Goal: Transaction & Acquisition: Purchase product/service

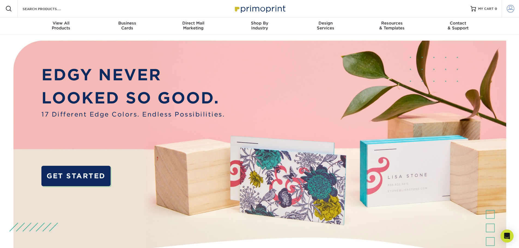
click at [517, 9] on link "Account" at bounding box center [510, 8] width 17 height 17
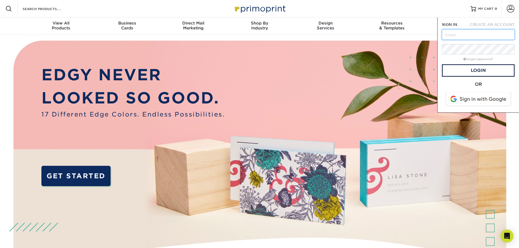
click at [489, 38] on input "text" at bounding box center [478, 34] width 73 height 10
click at [488, 98] on span at bounding box center [478, 99] width 69 height 14
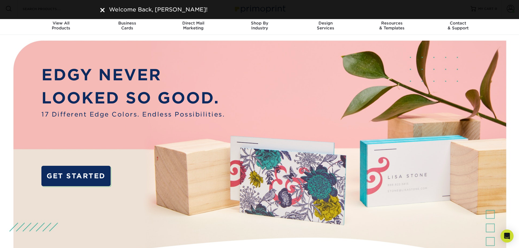
click at [328, 37] on img at bounding box center [260, 163] width 514 height 257
click at [508, 8] on div "Welcome Back, Joshua!" at bounding box center [259, 9] width 519 height 19
click at [508, 11] on div "Welcome Back, Joshua!" at bounding box center [259, 9] width 519 height 19
click at [450, 31] on link "Contact & Support" at bounding box center [458, 25] width 66 height 17
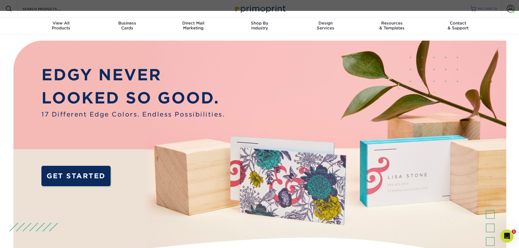
click at [484, 13] on link "MY CART 0" at bounding box center [484, 8] width 27 height 17
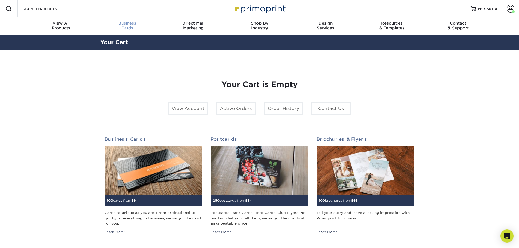
click at [126, 25] on span "Business" at bounding box center [127, 23] width 66 height 5
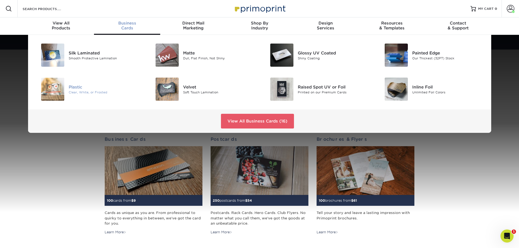
click at [74, 92] on div "Clear, White, or Frosted" at bounding box center [105, 92] width 72 height 5
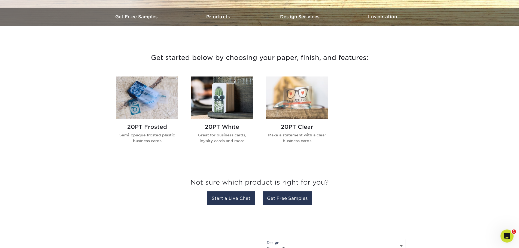
scroll to position [182, 0]
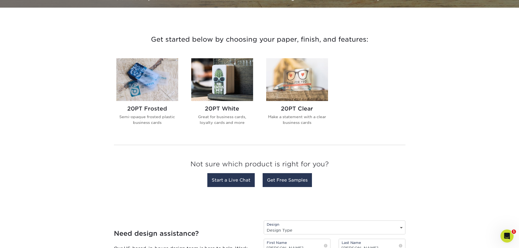
click at [239, 94] on img at bounding box center [222, 79] width 62 height 43
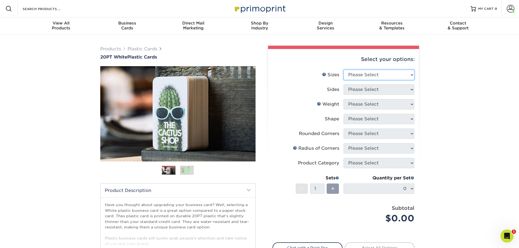
click at [403, 70] on select "Please Select 2" x 3.5" 2" x 8" 2.12" x 3.375" 2.5" x 2.5" 4.25" x 6"" at bounding box center [379, 75] width 71 height 10
select select "2.00x3.50"
click at [344, 70] on select "Please Select 2" x 3.5" 2" x 8" 2.12" x 3.375" 2.5" x 2.5" 4.25" x 6"" at bounding box center [379, 75] width 71 height 10
click at [381, 90] on select "Please Select Print Both Sides Print Front Only" at bounding box center [379, 89] width 71 height 10
select select "13abbda7-1d64-4f25-8bb2-c179b224825d"
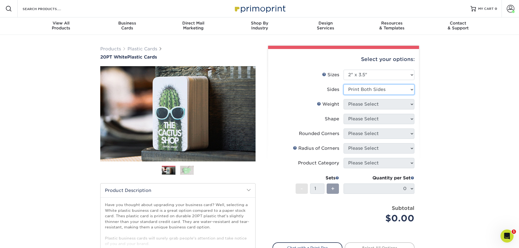
click at [344, 84] on select "Please Select Print Both Sides Print Front Only" at bounding box center [379, 89] width 71 height 10
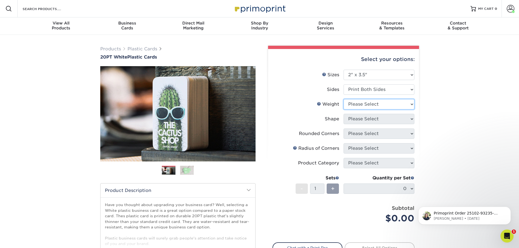
click at [385, 106] on select "Please Select 20PT White Plastic" at bounding box center [379, 104] width 71 height 10
select select "20PT White Plastic"
click at [344, 99] on select "Please Select 20PT White Plastic" at bounding box center [379, 104] width 71 height 10
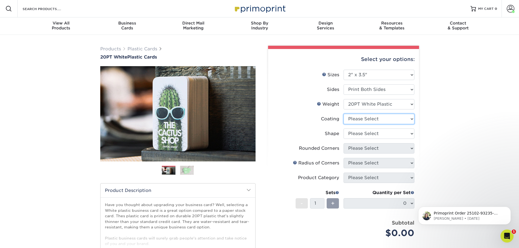
click at [385, 121] on select at bounding box center [379, 119] width 71 height 10
select select "3e7618de-abca-4bda-9f97-8b9129e913d8"
click at [344, 114] on select at bounding box center [379, 119] width 71 height 10
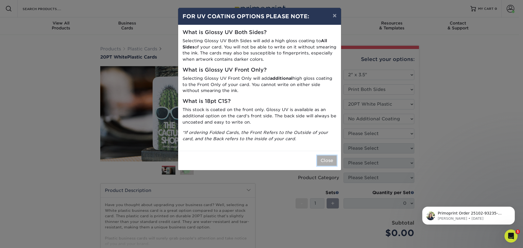
click at [335, 161] on button "Close" at bounding box center [327, 161] width 20 height 10
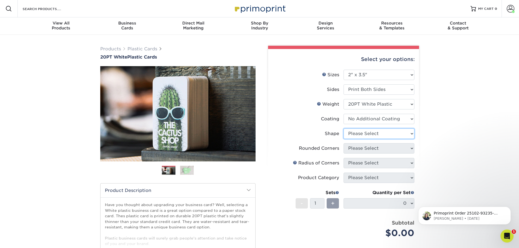
click at [380, 131] on select "Please Select Oval Standard" at bounding box center [379, 134] width 71 height 10
select select "standard"
click at [344, 129] on select "Please Select Oval Standard" at bounding box center [379, 134] width 71 height 10
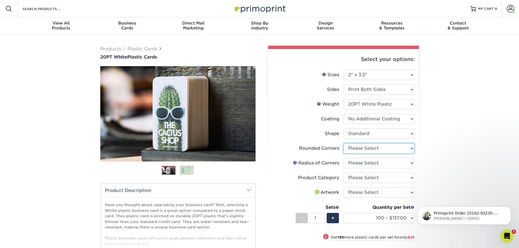
click at [383, 150] on select "Please Select Yes - Round 4 Corners" at bounding box center [379, 148] width 71 height 10
select select "7672df9e-0e0a-464d-8e1f-920c575e4da3"
click at [344, 143] on select "Please Select Yes - Round 4 Corners" at bounding box center [379, 148] width 71 height 10
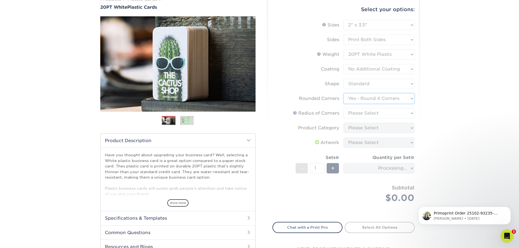
scroll to position [55, 0]
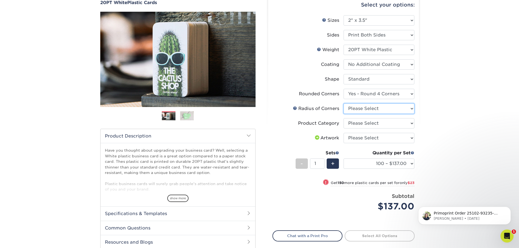
click at [393, 109] on select "Please Select Rounded 1/8" Rounded 1/4"" at bounding box center [379, 109] width 71 height 10
select select "479fbfe7-6a0c-4895-8c9a-81739b7486c9"
click at [344, 104] on select "Please Select Rounded 1/8" Rounded 1/4"" at bounding box center [379, 109] width 71 height 10
click at [392, 124] on select "Please Select Business Cards" at bounding box center [379, 123] width 71 height 10
select select "3b5148f1-0588-4f88-a218-97bcfdce65c1"
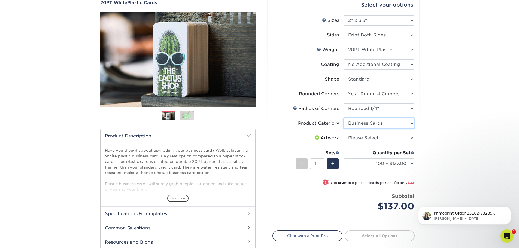
click at [344, 118] on select "Please Select Business Cards" at bounding box center [379, 123] width 71 height 10
click at [391, 138] on select "Please Select I will upload files I need a design - $100" at bounding box center [379, 138] width 71 height 10
select select "upload"
click at [344, 133] on select "Please Select I will upload files I need a design - $100" at bounding box center [379, 138] width 71 height 10
click at [446, 147] on div "Products Plastic Cards 20PT White Plastic Cards Previous Next and" at bounding box center [259, 137] width 519 height 314
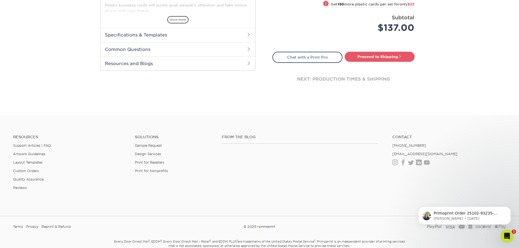
scroll to position [236, 0]
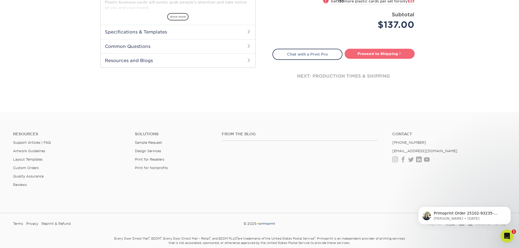
click at [395, 56] on link "Proceed to Shipping" at bounding box center [380, 54] width 70 height 10
type input "Set 1"
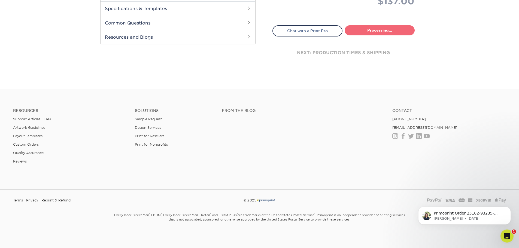
select select "f2b620cf-20ce-43f8-8f8b-9fe4bf232692"
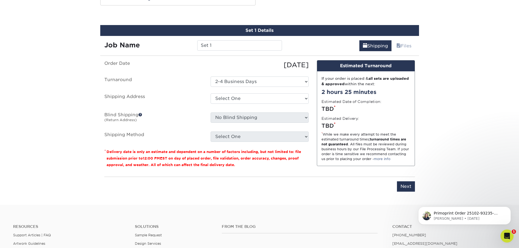
scroll to position [300, 0]
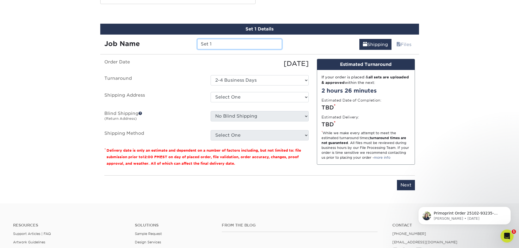
click at [221, 44] on input "Set 1" at bounding box center [239, 44] width 85 height 10
type input "S"
type input "David Baker"
click at [188, 69] on ul "Order Date 10/14/2025 Turnaround Select One 2-4 Business Days Shipping Address …" at bounding box center [206, 100] width 204 height 82
click at [246, 94] on select "Select One 2447 4050 CWF Goldberger + Add New Address" at bounding box center [260, 97] width 98 height 10
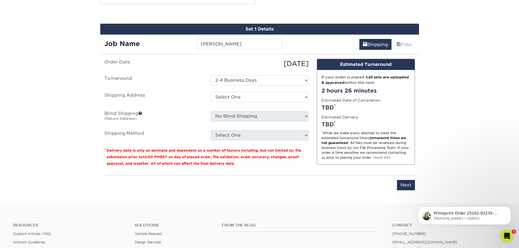
click at [248, 187] on div "Please enter job name and select desired turnaround time, shipping address and …" at bounding box center [259, 183] width 311 height 15
click at [282, 99] on select "Select One 2447 4050 CWF Goldberger + Add New Address" at bounding box center [260, 97] width 98 height 10
select select "260013"
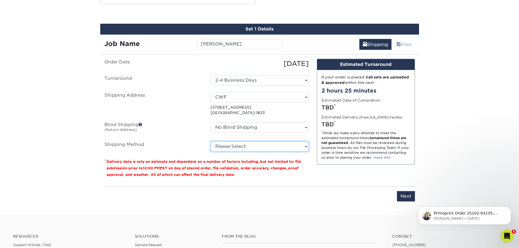
click at [249, 145] on select "Please Select Ground Shipping (+$7.84) 3 Day Shipping Service (+$22.68) 2 Day A…" at bounding box center [260, 146] width 98 height 10
select select "03"
click at [211, 141] on select "Please Select Ground Shipping (+$7.84) 3 Day Shipping Service (+$22.68) 2 Day A…" at bounding box center [260, 146] width 98 height 10
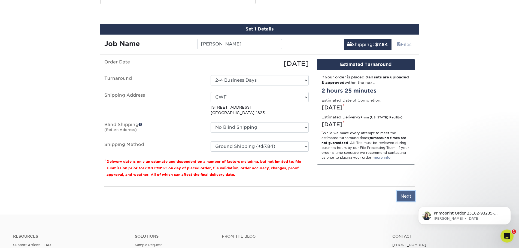
click at [408, 196] on input "Next" at bounding box center [406, 196] width 18 height 10
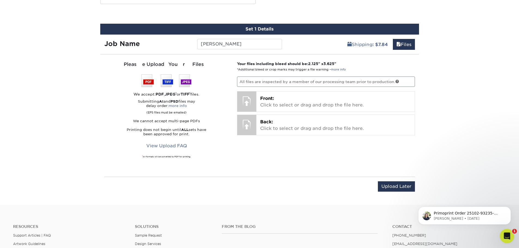
click at [507, 237] on icon "Open Intercom Messenger" at bounding box center [506, 235] width 9 height 9
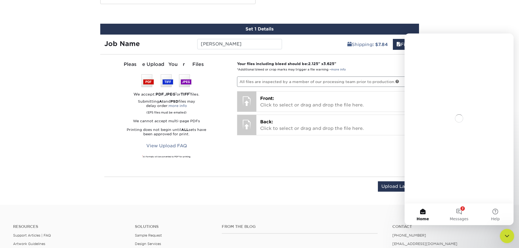
scroll to position [0, 0]
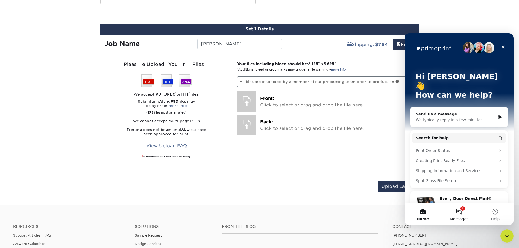
click at [459, 217] on span "Messages" at bounding box center [459, 219] width 19 height 4
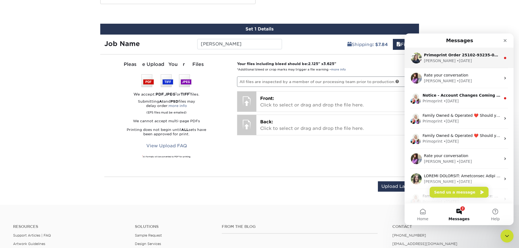
click at [470, 61] on div "Irene • 6d ago" at bounding box center [462, 61] width 77 height 6
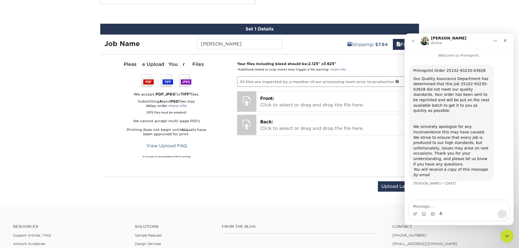
click at [374, 159] on div "Your files including bleed should be: 2.125 " x 3.625 " *Additional bleed or cr…" at bounding box center [326, 115] width 186 height 109
click at [505, 40] on icon "Close" at bounding box center [505, 40] width 3 height 3
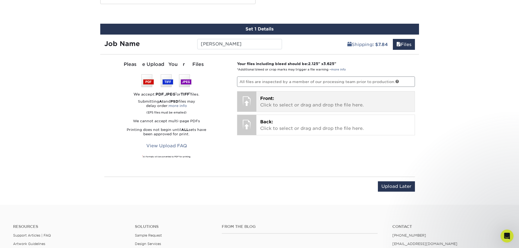
click at [311, 102] on p "Front: Click to select or drag and drop the file here." at bounding box center [335, 101] width 151 height 13
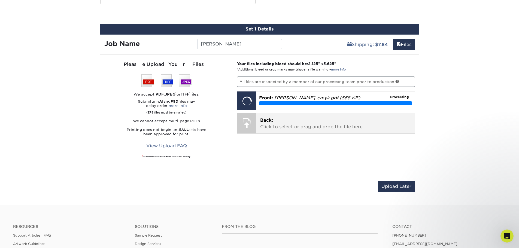
click at [295, 127] on p "Back: Click to select or drag and drop the file here." at bounding box center [335, 123] width 151 height 13
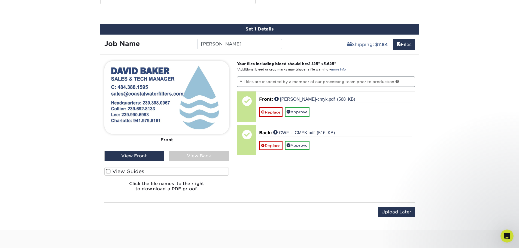
click at [144, 156] on div "View Front" at bounding box center [134, 156] width 60 height 10
click at [176, 154] on div "View Back" at bounding box center [199, 156] width 60 height 10
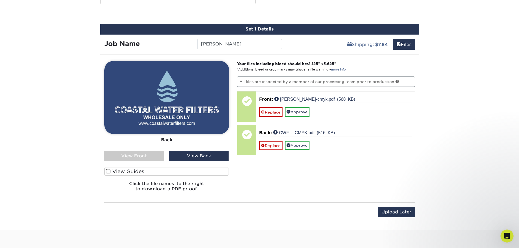
click at [139, 153] on div "View Front" at bounding box center [134, 156] width 60 height 10
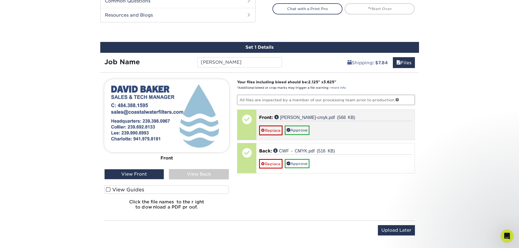
scroll to position [264, 0]
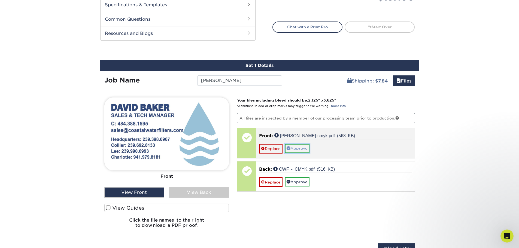
click at [294, 149] on link "Approve" at bounding box center [297, 148] width 25 height 9
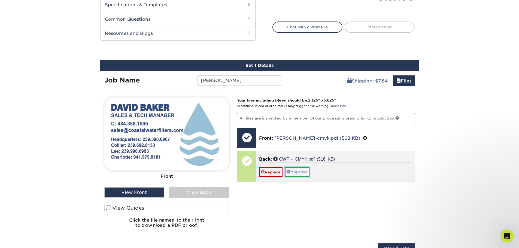
click at [303, 171] on link "Approve" at bounding box center [297, 171] width 25 height 9
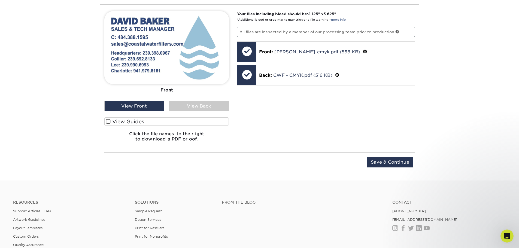
scroll to position [355, 0]
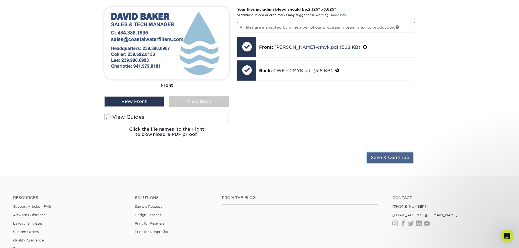
click at [377, 160] on input "Save & Continue" at bounding box center [390, 158] width 46 height 10
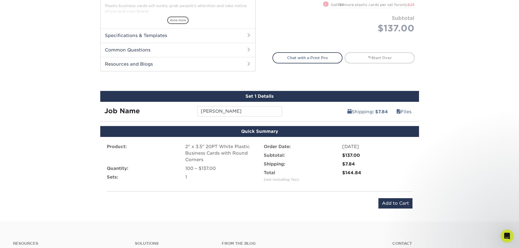
scroll to position [264, 0]
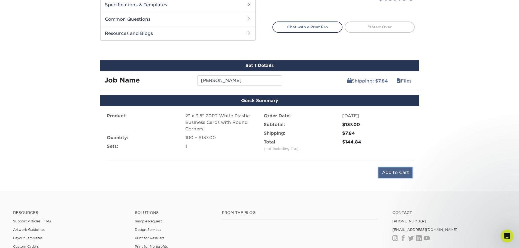
click at [387, 171] on input "Add to Cart" at bounding box center [396, 173] width 34 height 10
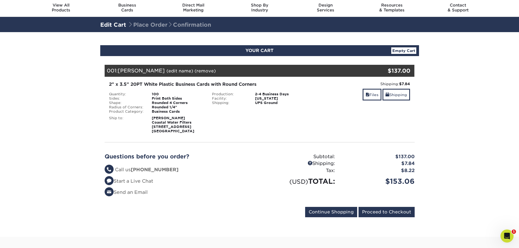
scroll to position [18, 0]
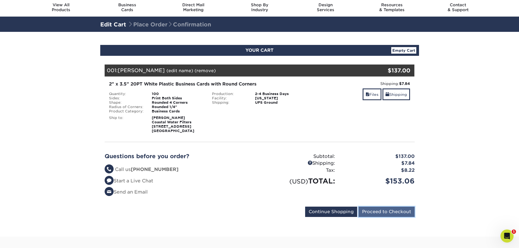
click at [372, 211] on input "Proceed to Checkout" at bounding box center [387, 212] width 56 height 10
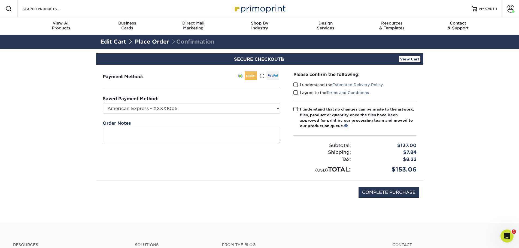
click at [295, 87] on span at bounding box center [296, 84] width 5 height 5
click at [0, 0] on input "I understand the Estimated Delivery Policy" at bounding box center [0, 0] width 0 height 0
click at [296, 93] on span at bounding box center [296, 92] width 5 height 5
click at [0, 0] on input "I agree to the Terms and Conditions" at bounding box center [0, 0] width 0 height 0
click at [296, 110] on span at bounding box center [296, 109] width 5 height 5
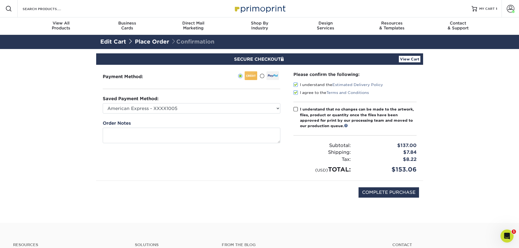
click at [0, 0] on input "I understand that no changes can be made to the artwork, files, product or quan…" at bounding box center [0, 0] width 0 height 0
click at [397, 193] on input "COMPLETE PURCHASE" at bounding box center [389, 192] width 60 height 10
type input "PROCESSING, PLEASE WAIT..."
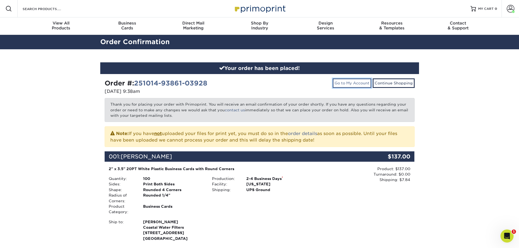
click at [338, 84] on link "Go to My Account" at bounding box center [352, 82] width 39 height 9
